Goal: Go to known website: Go to known website

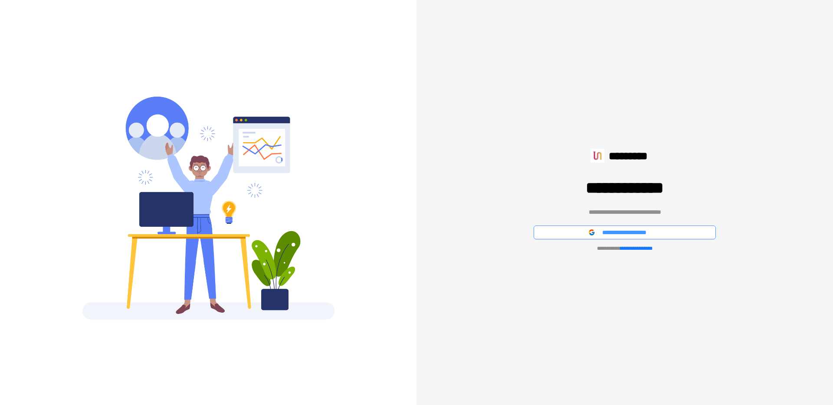
click at [655, 232] on span "**********" at bounding box center [632, 233] width 60 height 10
